Goal: Information Seeking & Learning: Learn about a topic

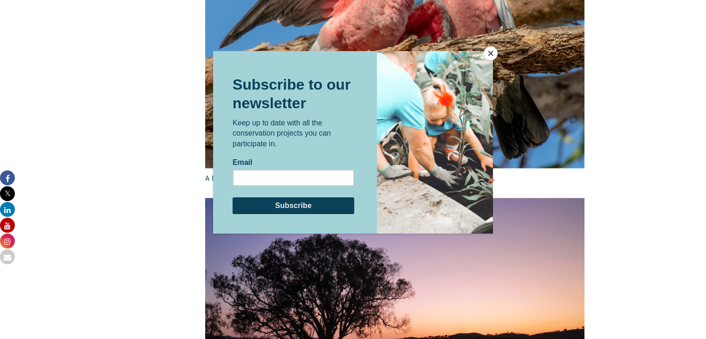
scroll to position [1445, 0]
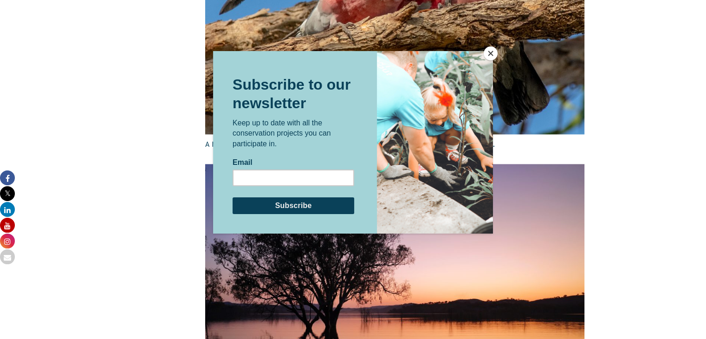
click at [489, 52] on button "Close" at bounding box center [490, 53] width 14 height 14
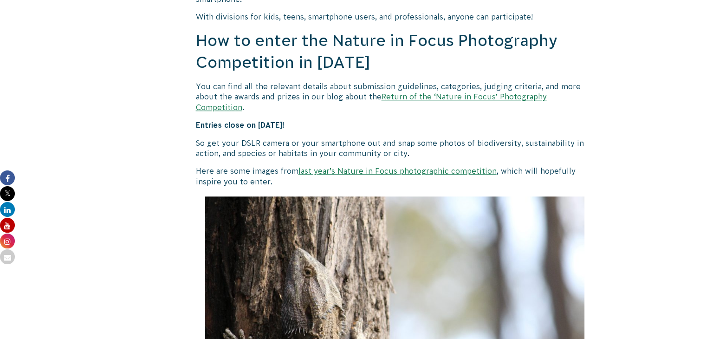
scroll to position [835, 0]
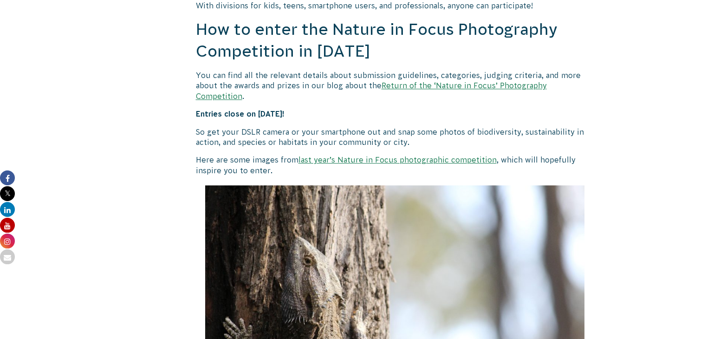
click at [376, 155] on link "last year’s Nature in Focus photographic competition" at bounding box center [397, 159] width 198 height 8
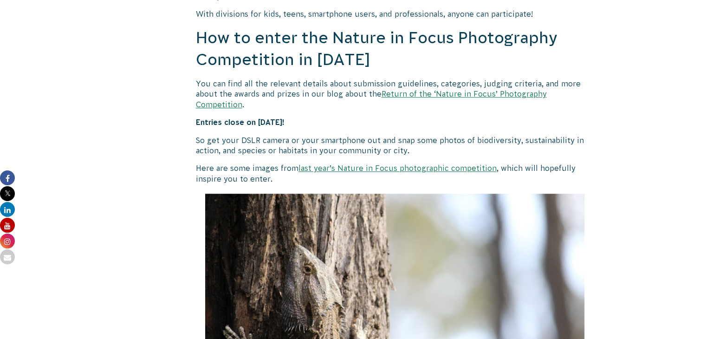
scroll to position [835, 0]
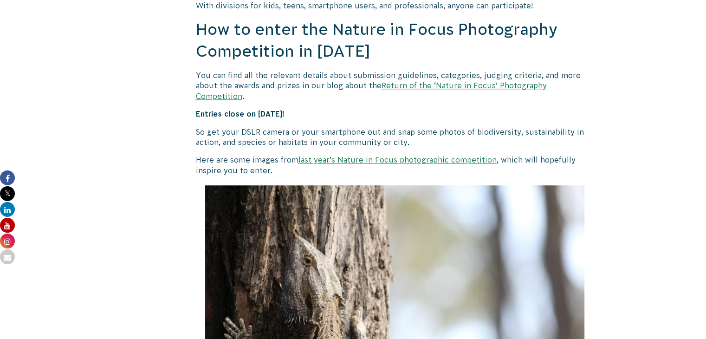
click at [488, 84] on link "Return of the ‘Nature in Focus’ Photography Competition" at bounding box center [371, 90] width 351 height 19
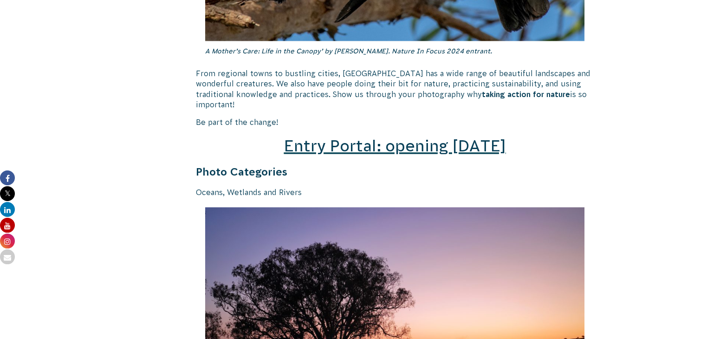
scroll to position [1299, 0]
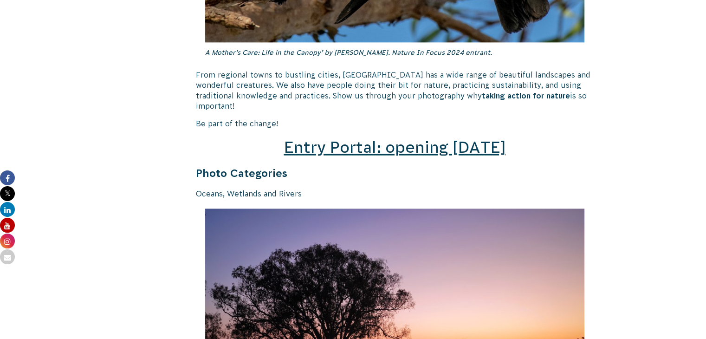
click at [367, 140] on span "Entry Portal: opening July 4" at bounding box center [394, 147] width 222 height 18
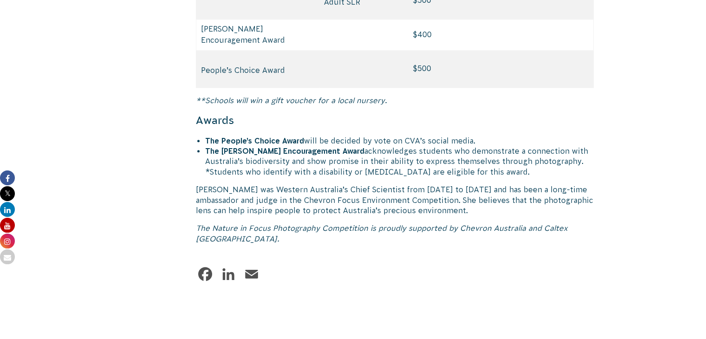
scroll to position [4779, 0]
